Goal: Task Accomplishment & Management: Use online tool/utility

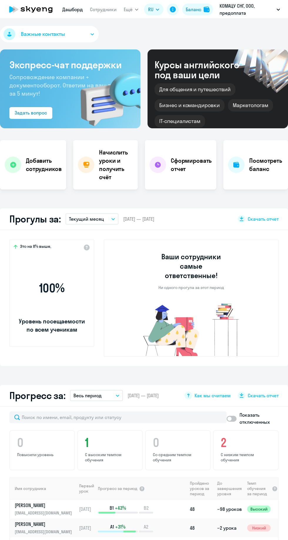
select select "30"
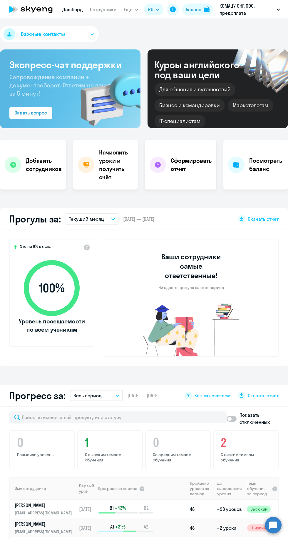
click at [137, 9] on icon "button" at bounding box center [137, 10] width 4 height 2
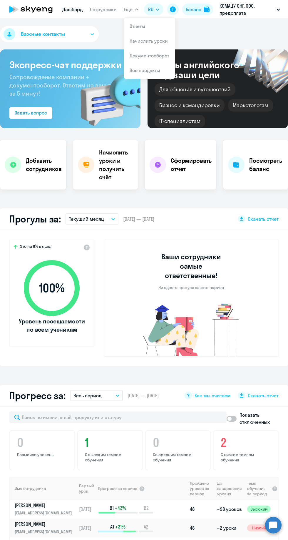
click at [165, 41] on link "Начислить уроки" at bounding box center [149, 41] width 38 height 6
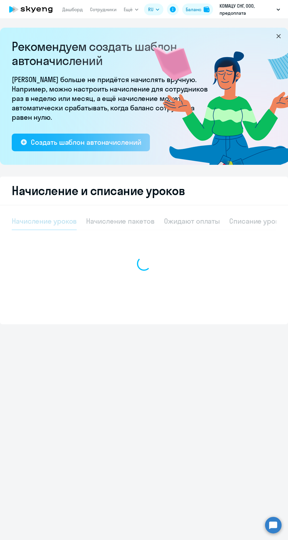
select select "10"
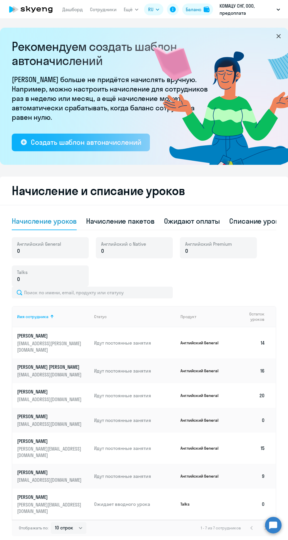
click at [203, 218] on div "Ожидают оплаты" at bounding box center [192, 220] width 56 height 9
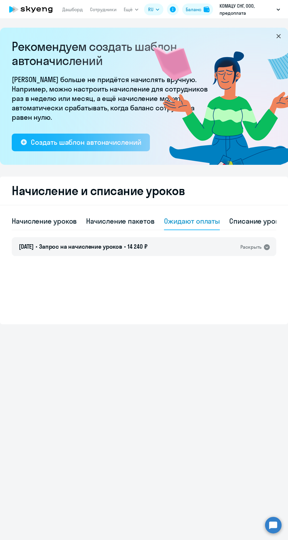
click at [262, 242] on div "[DATE] • Запрос на начисление уроков • 14 240 ₽ Раскрыть" at bounding box center [144, 246] width 265 height 19
